Goal: Task Accomplishment & Management: Manage account settings

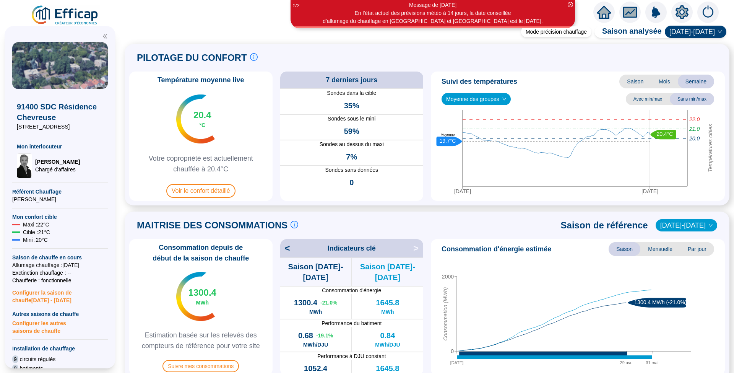
click at [42, 9] on img at bounding box center [65, 15] width 69 height 21
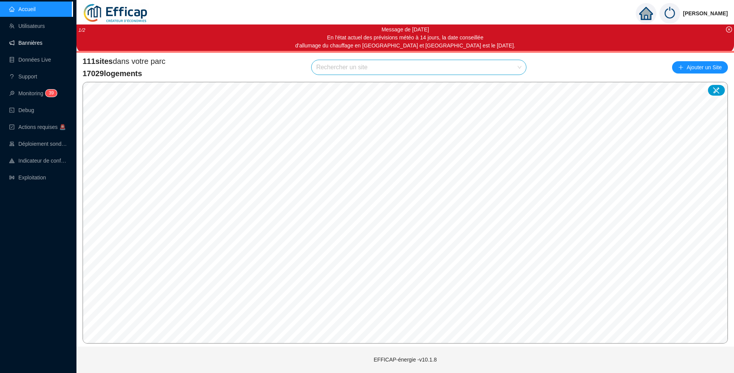
click at [31, 42] on link "Bannières" at bounding box center [25, 43] width 33 height 6
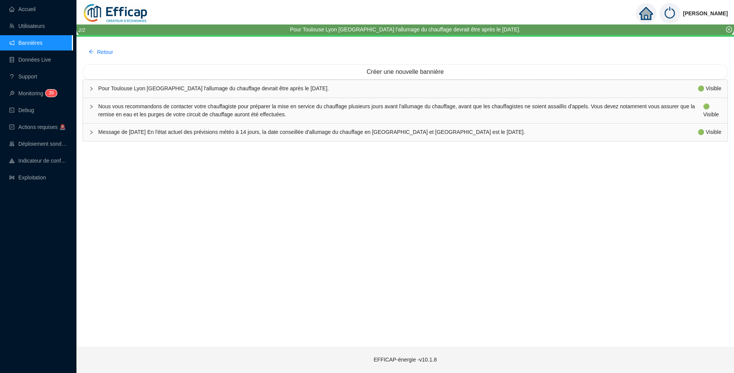
click at [425, 131] on span "Message de [DATE] En l'état actuel des prévisions météo à 14 jours, la date con…" at bounding box center [397, 132] width 599 height 8
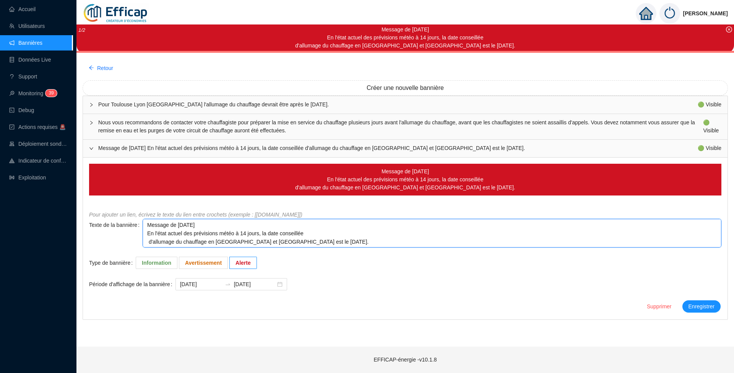
click at [146, 242] on textarea "Message de [DATE] En l'état actuel des prévisions météo à 14 jours, la date con…" at bounding box center [432, 233] width 579 height 29
type textarea "Message de [DATE] En l'état actuel des prévisions météo à 14 jours, la date con…"
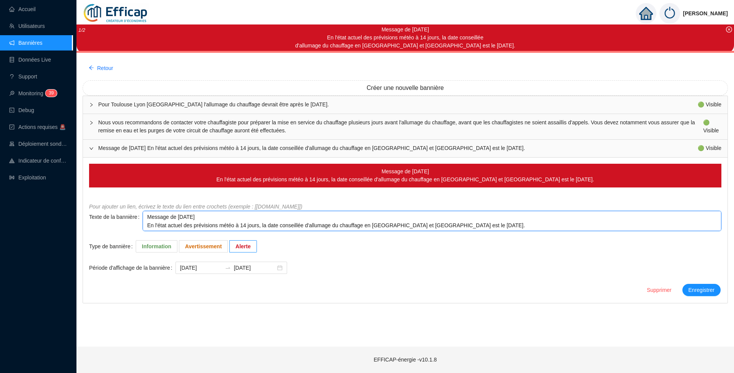
type textarea "Message de [DATE] En l'état actuel des prévisions météo à 14 jours, la date con…"
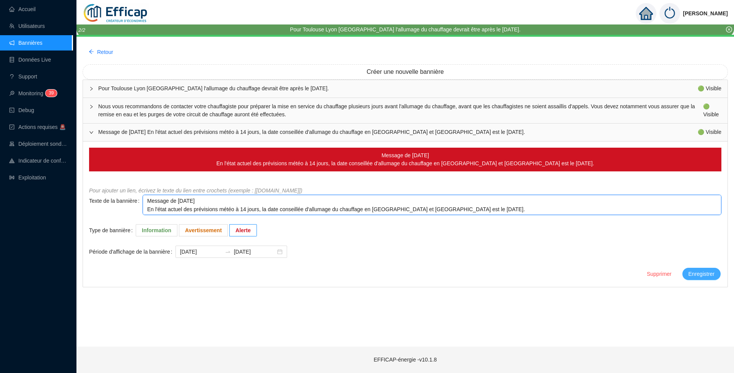
type textarea "Message de [DATE] En l'état actuel des prévisions météo à 14 jours, la date con…"
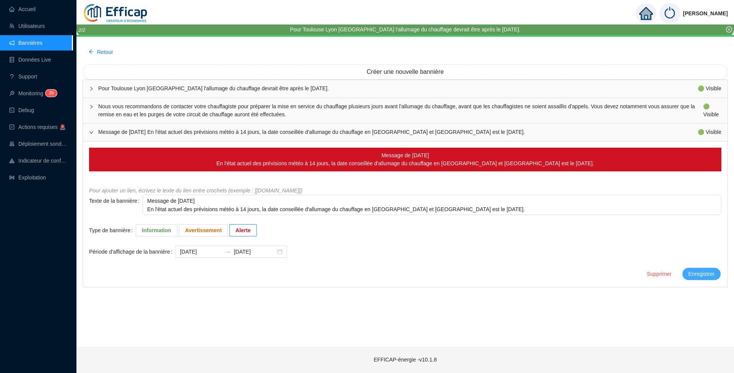
click at [701, 275] on span "Enregistrer" at bounding box center [701, 274] width 26 height 8
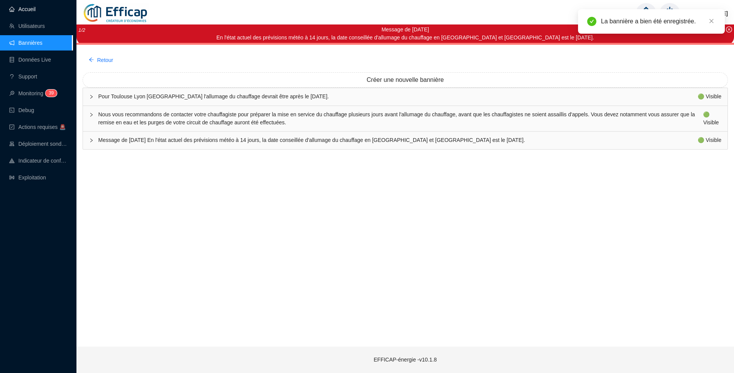
click at [28, 11] on link "Accueil" at bounding box center [22, 9] width 26 height 6
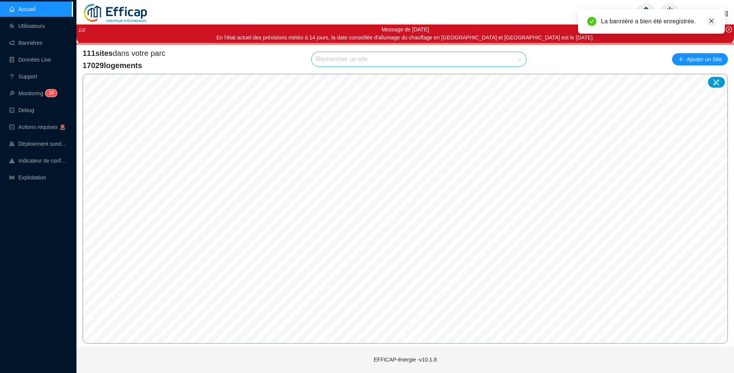
click at [711, 20] on icon "close" at bounding box center [711, 20] width 5 height 5
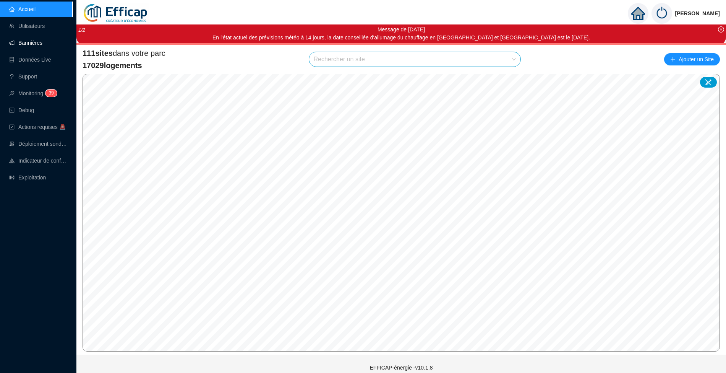
click at [24, 44] on link "Bannières" at bounding box center [25, 43] width 33 height 6
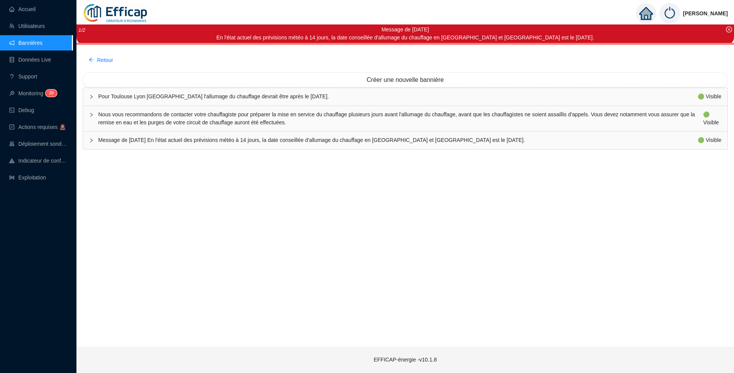
click at [193, 140] on span "Message de [DATE] En l'état actuel des prévisions météo à 14 jours, la date con…" at bounding box center [397, 140] width 599 height 8
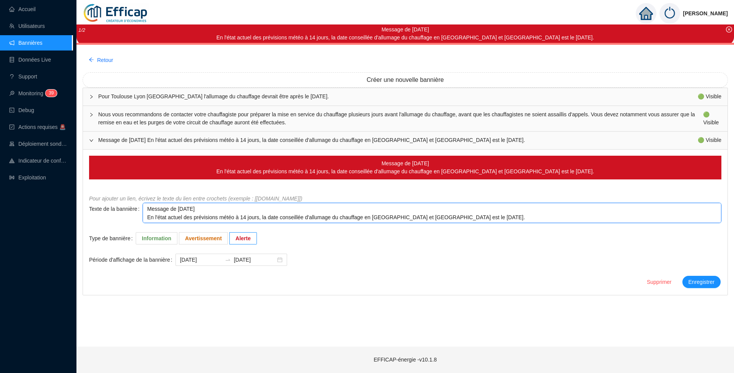
click at [145, 215] on textarea "Message de [DATE] En l'état actuel des prévisions météo à 14 jours, la date con…" at bounding box center [432, 213] width 579 height 20
type textarea "Message de [DATE] 29/09/2025En l'état actuel des prévisions météo à 14 jours, l…"
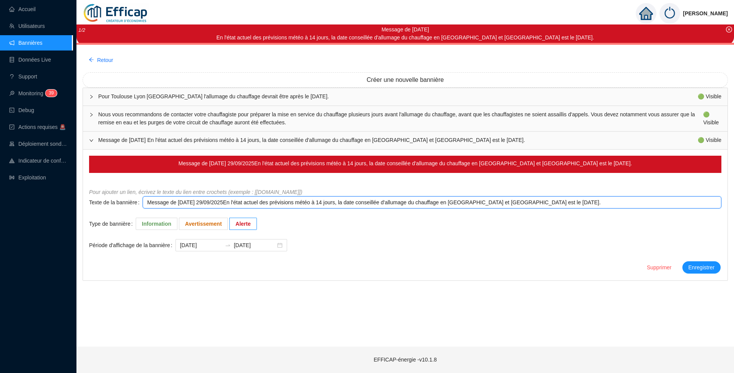
type textarea "Message de [DATE] En l'état actuel des prévisions météo à 14 jours, la date con…"
type textarea "Message de [DATE] :En l'état actuel des prévisions météo à 14 jours, la date co…"
type textarea "Message de [DATE] : En l'état actuel des prévisions météo à 14 jours, la date c…"
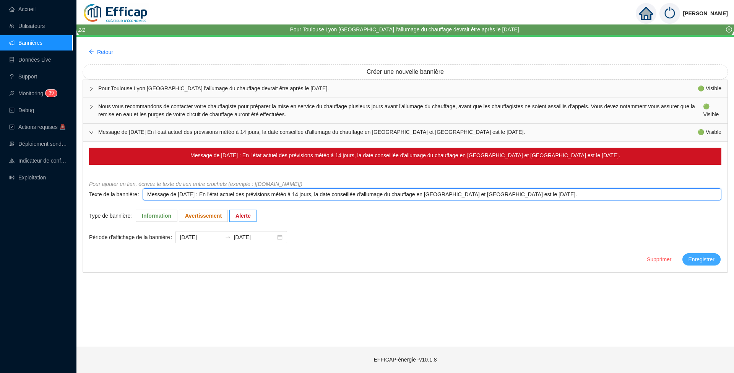
type textarea "Message de [DATE] : En l'état actuel des prévisions météo à 14 jours, la date c…"
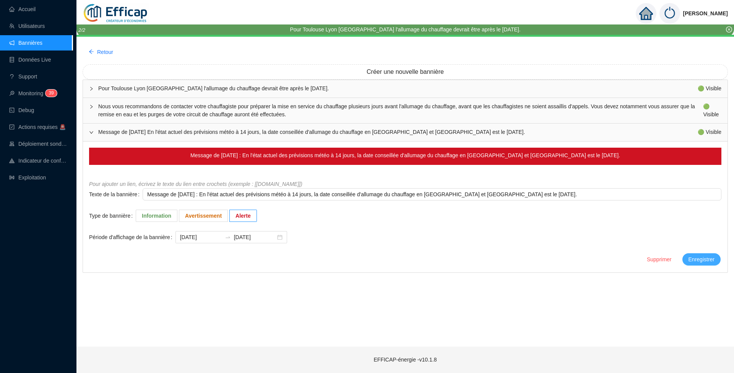
click at [691, 255] on span "Enregistrer" at bounding box center [701, 259] width 26 height 8
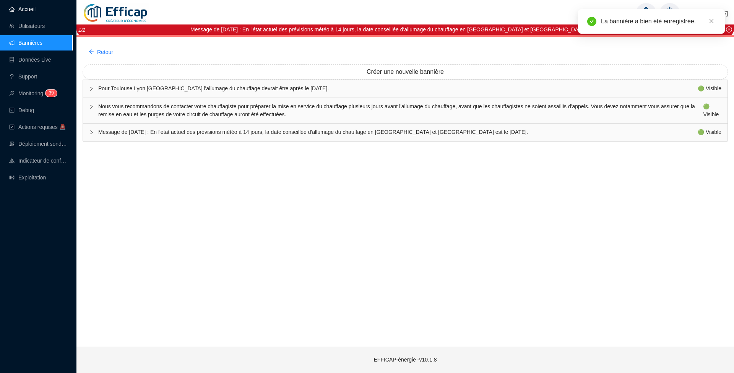
click at [25, 12] on link "Accueil" at bounding box center [22, 9] width 26 height 6
